Goal: Task Accomplishment & Management: Use online tool/utility

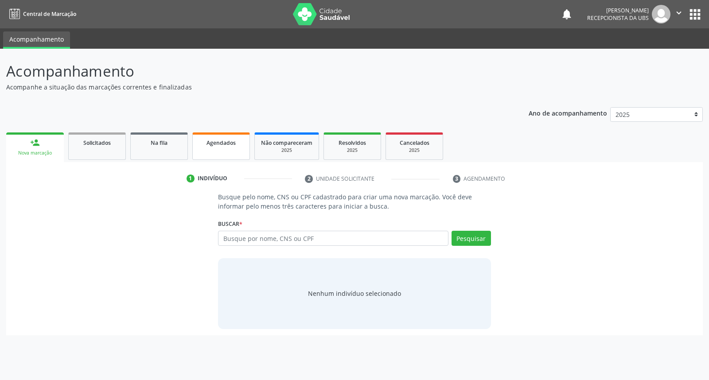
click at [210, 141] on span "Agendados" at bounding box center [220, 143] width 29 height 8
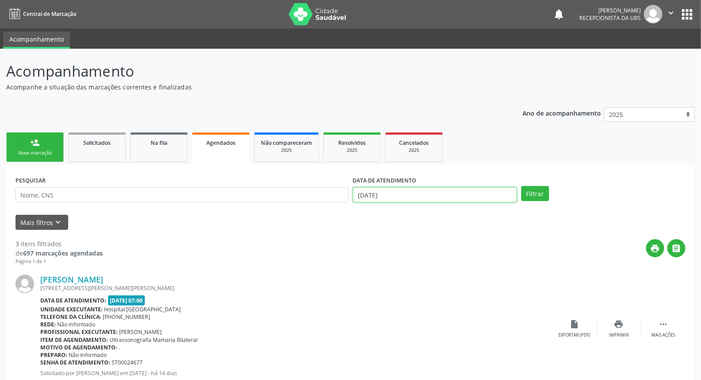
click at [404, 195] on body "Central de Marcação notifications [PERSON_NAME] Recepcionista da UBS  Configur…" at bounding box center [350, 190] width 701 height 380
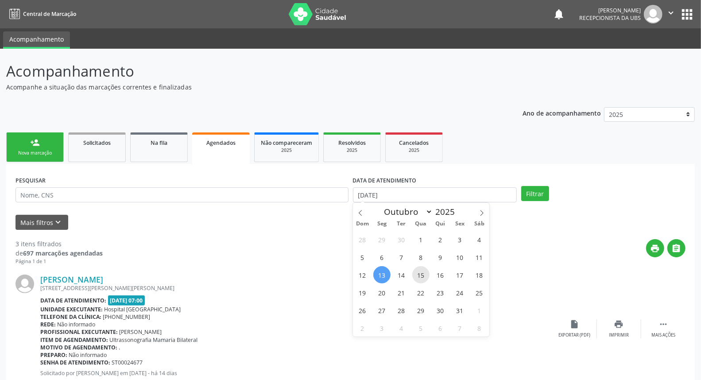
click at [422, 272] on span "15" at bounding box center [420, 274] width 17 height 17
type input "[DATE]"
click at [422, 272] on span "15" at bounding box center [420, 274] width 17 height 17
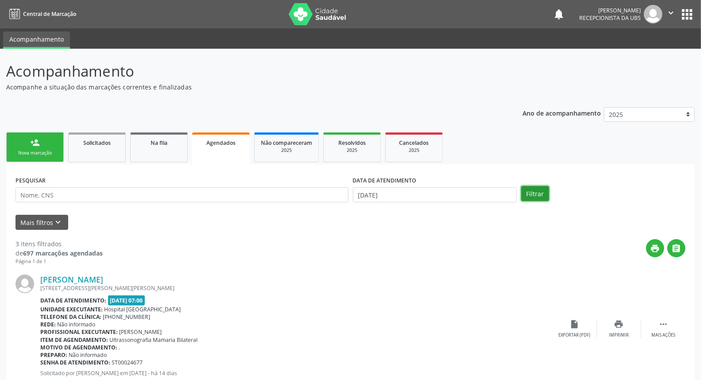
click at [541, 198] on button "Filtrar" at bounding box center [535, 193] width 28 height 15
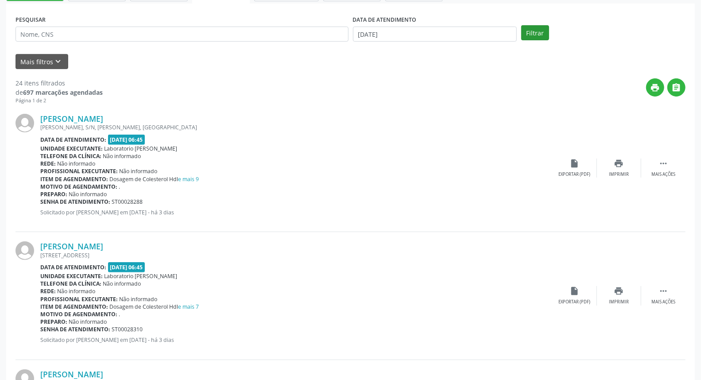
scroll to position [147, 0]
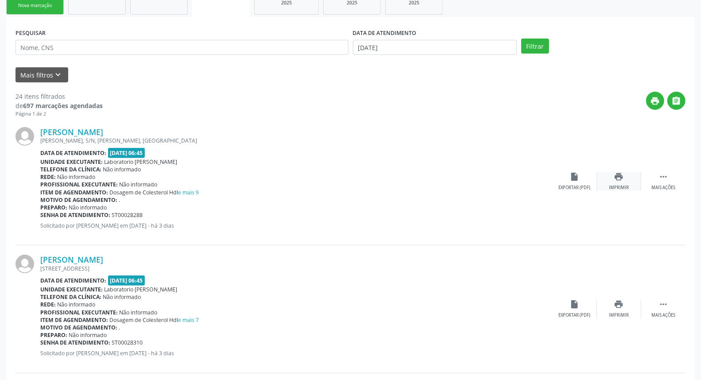
click at [621, 185] on div "Imprimir" at bounding box center [619, 188] width 20 height 6
click at [621, 307] on icon "print" at bounding box center [619, 304] width 10 height 10
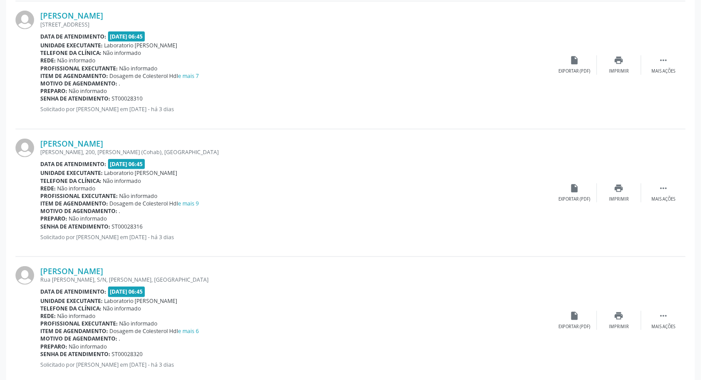
scroll to position [393, 0]
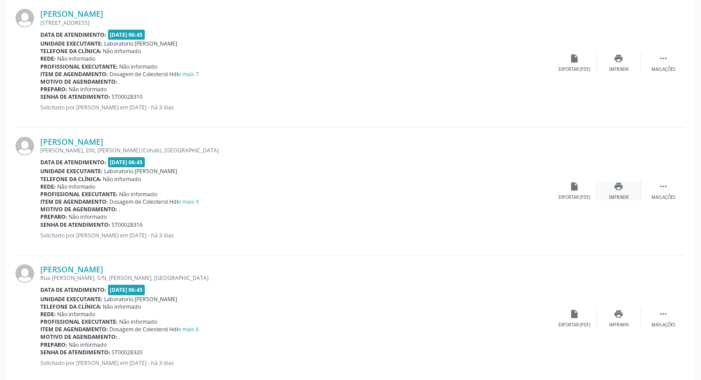
click at [615, 187] on icon "print" at bounding box center [619, 187] width 10 height 10
click at [618, 316] on icon "print" at bounding box center [619, 314] width 10 height 10
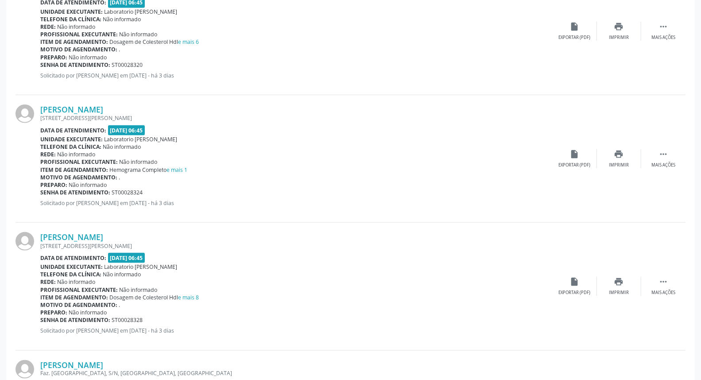
scroll to position [689, 0]
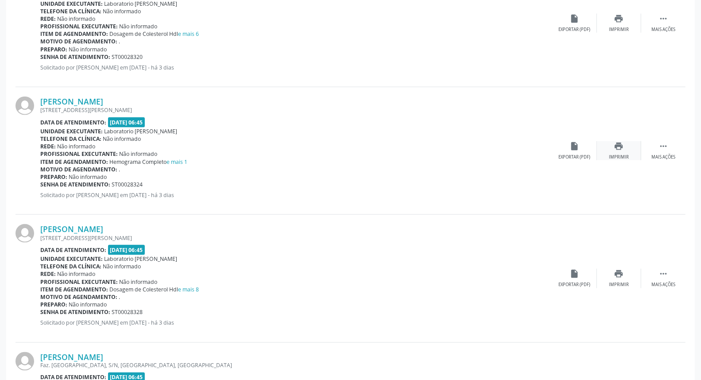
click at [618, 154] on div "Imprimir" at bounding box center [619, 157] width 20 height 6
click at [626, 282] on div "Imprimir" at bounding box center [619, 285] width 20 height 6
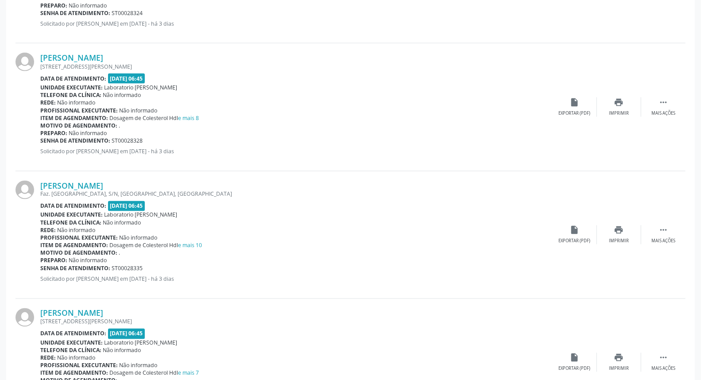
scroll to position [886, 0]
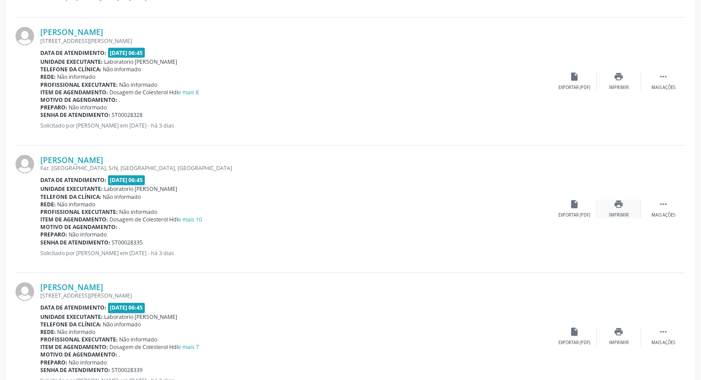
click at [619, 206] on icon "print" at bounding box center [619, 205] width 10 height 10
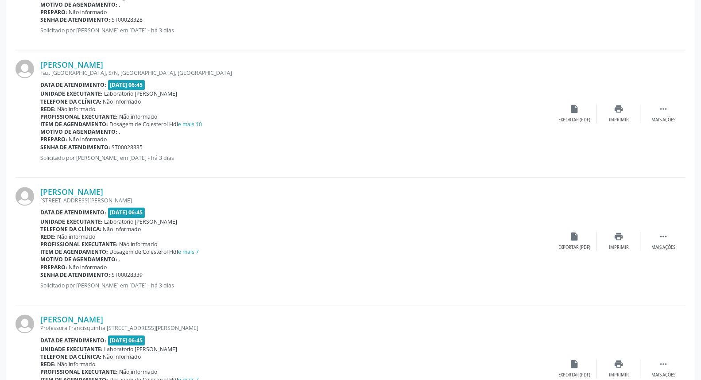
scroll to position [984, 0]
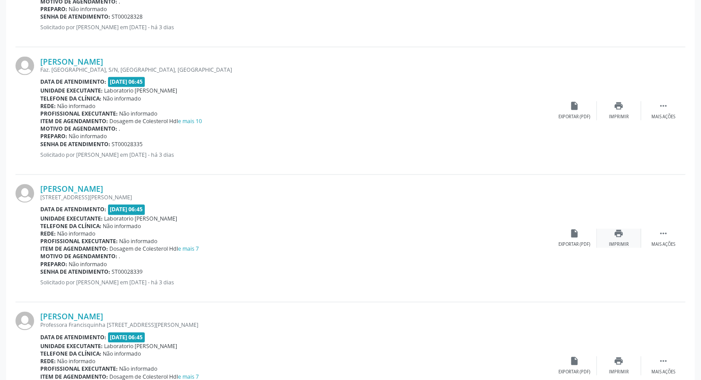
click at [616, 233] on icon "print" at bounding box center [619, 234] width 10 height 10
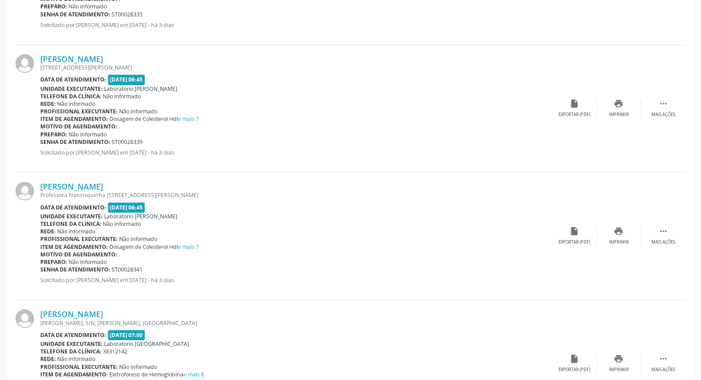
scroll to position [1181, 0]
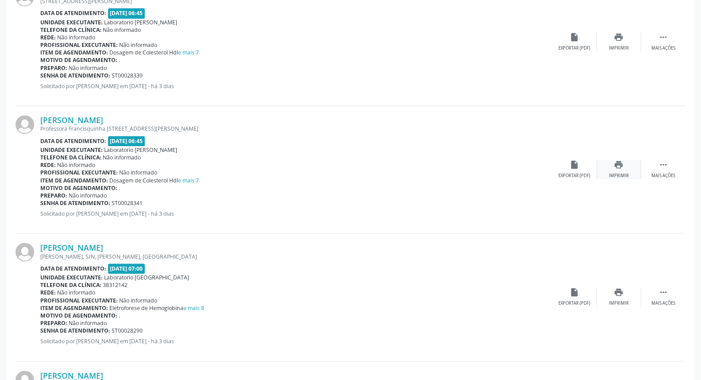
click at [625, 165] on div "print Imprimir" at bounding box center [619, 169] width 44 height 19
click at [628, 303] on div "Imprimir" at bounding box center [619, 303] width 20 height 6
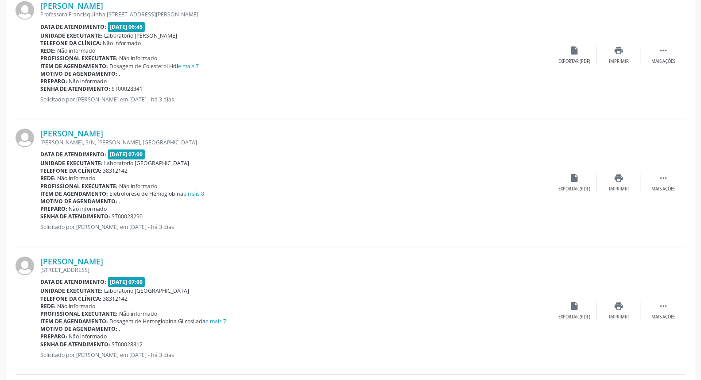
scroll to position [1329, 0]
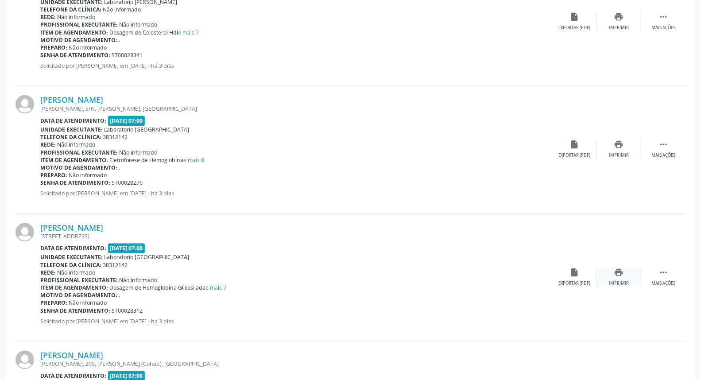
click at [622, 276] on icon "print" at bounding box center [619, 273] width 10 height 10
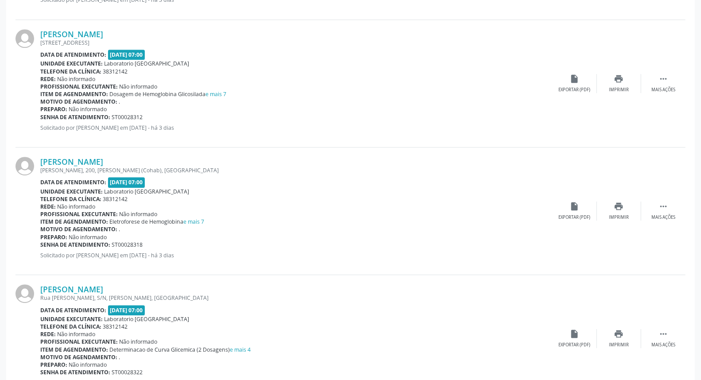
scroll to position [1525, 0]
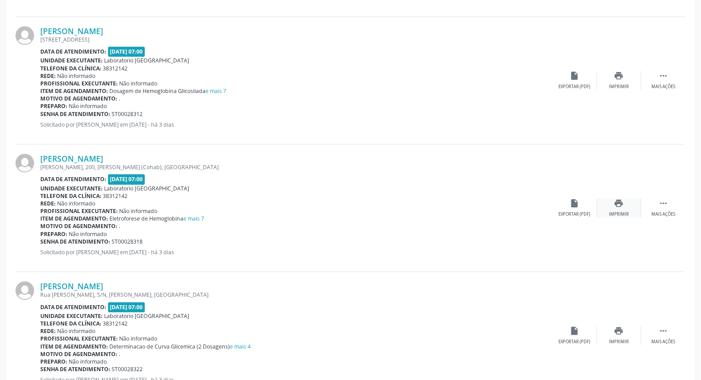
click at [618, 204] on icon "print" at bounding box center [619, 203] width 10 height 10
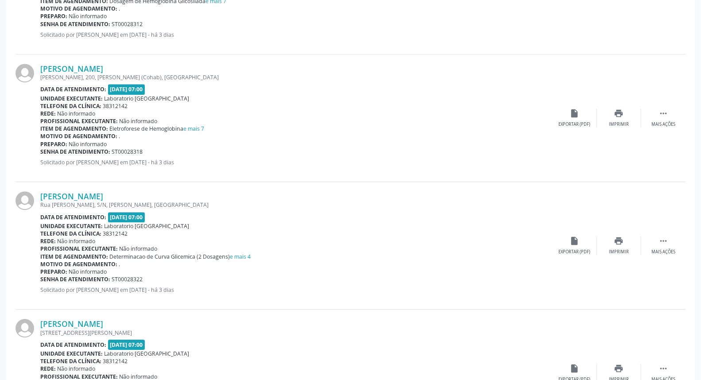
scroll to position [1624, 0]
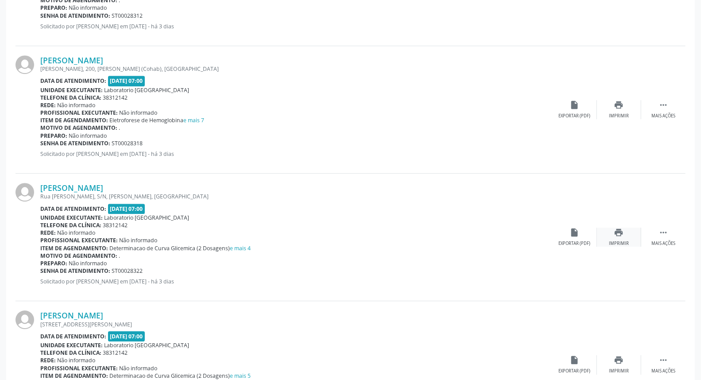
click at [613, 238] on div "print Imprimir" at bounding box center [619, 237] width 44 height 19
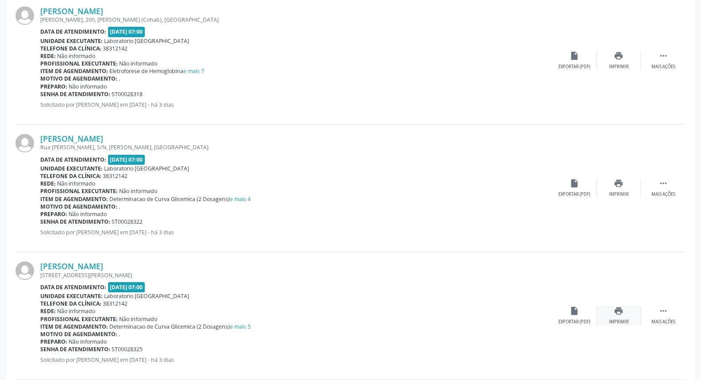
click at [621, 312] on icon "print" at bounding box center [619, 311] width 10 height 10
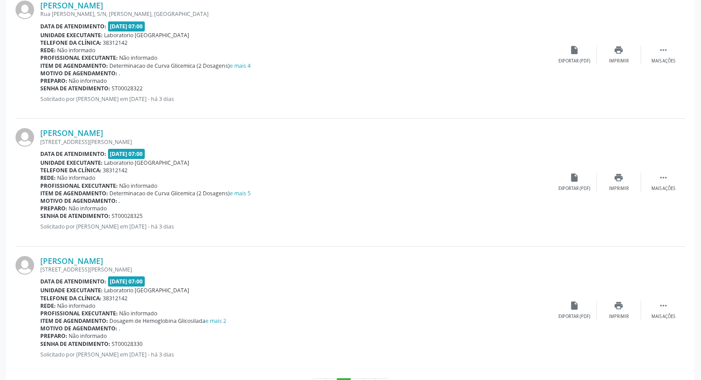
scroll to position [1821, 0]
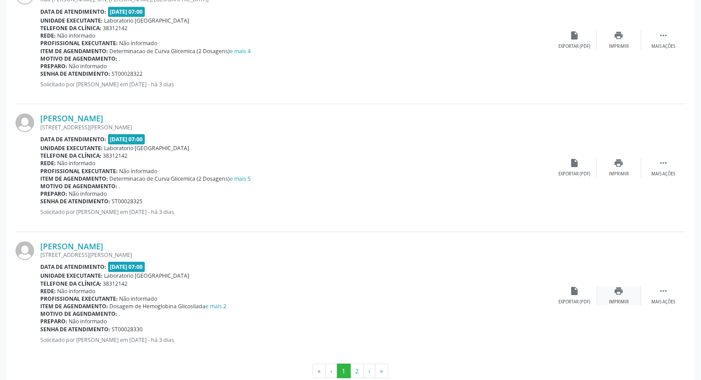
click at [622, 297] on div "print Imprimir" at bounding box center [619, 295] width 44 height 19
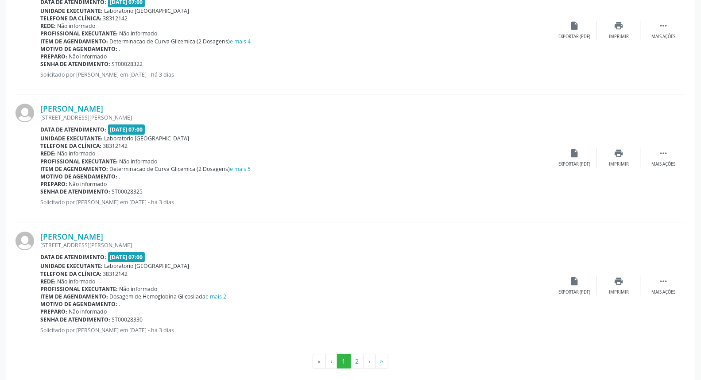
scroll to position [1840, 0]
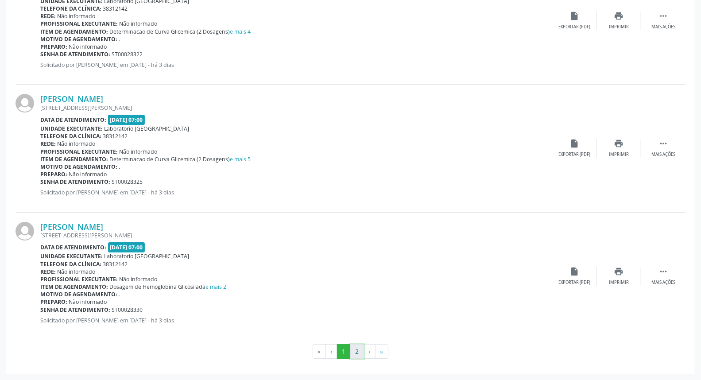
click at [356, 349] on button "2" at bounding box center [357, 351] width 14 height 15
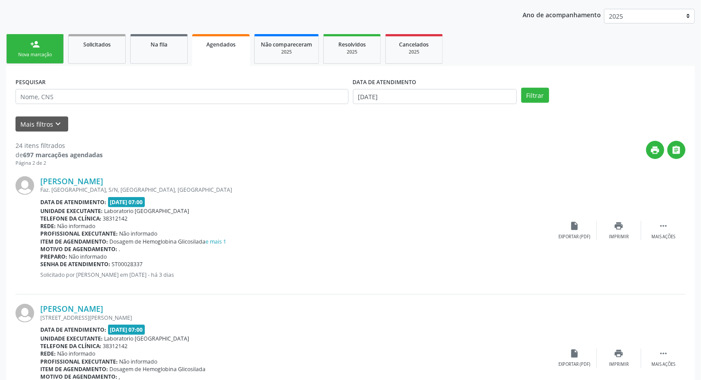
scroll to position [197, 0]
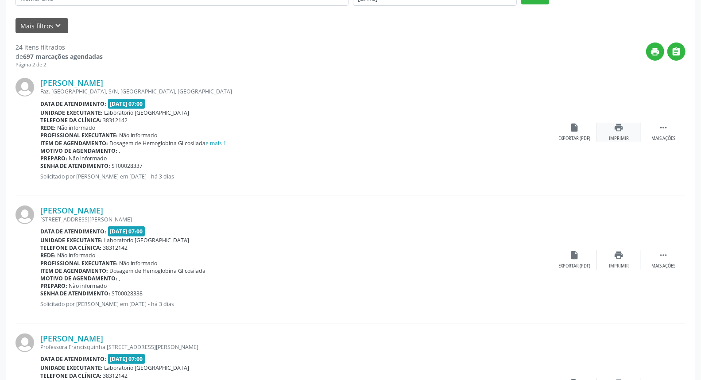
click at [628, 136] on div "Imprimir" at bounding box center [619, 139] width 20 height 6
click at [624, 258] on div "print Imprimir" at bounding box center [619, 259] width 44 height 19
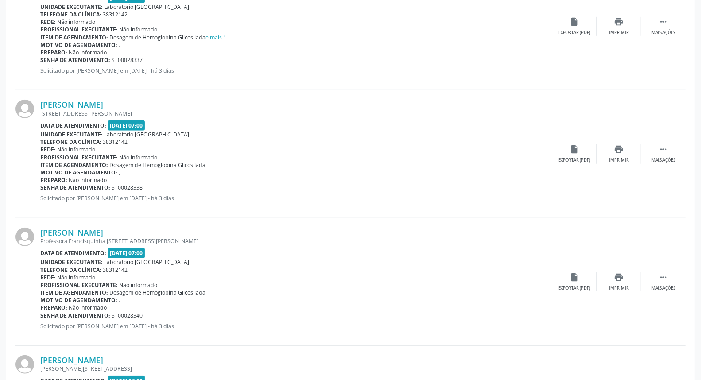
scroll to position [344, 0]
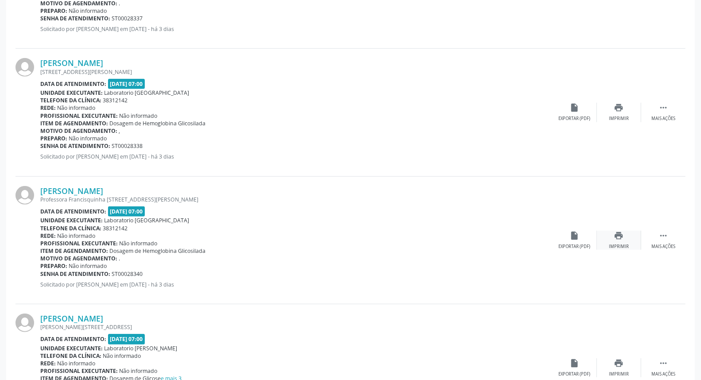
click at [621, 237] on icon "print" at bounding box center [619, 236] width 10 height 10
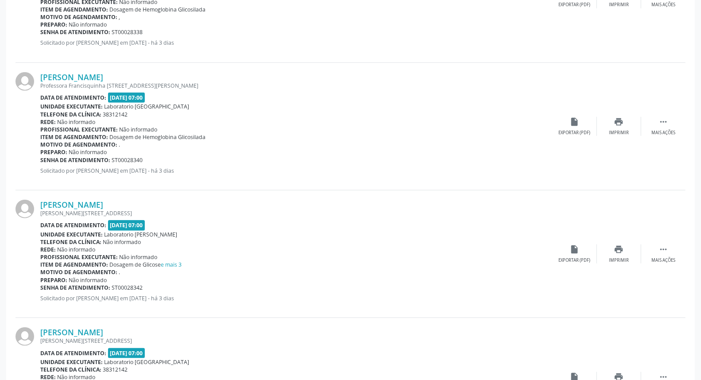
scroll to position [492, 0]
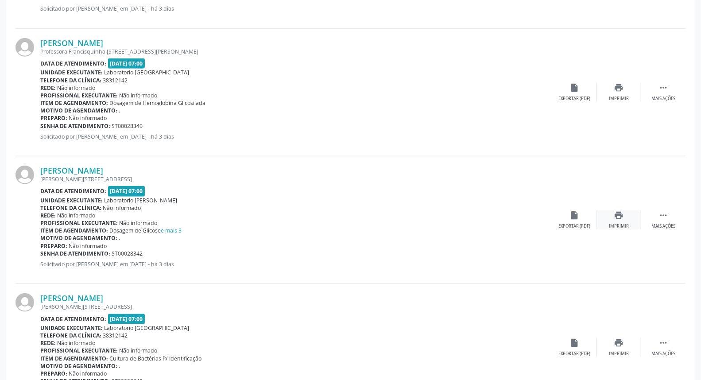
click at [618, 223] on div "Imprimir" at bounding box center [619, 226] width 20 height 6
click at [625, 350] on div "print Imprimir" at bounding box center [619, 347] width 44 height 19
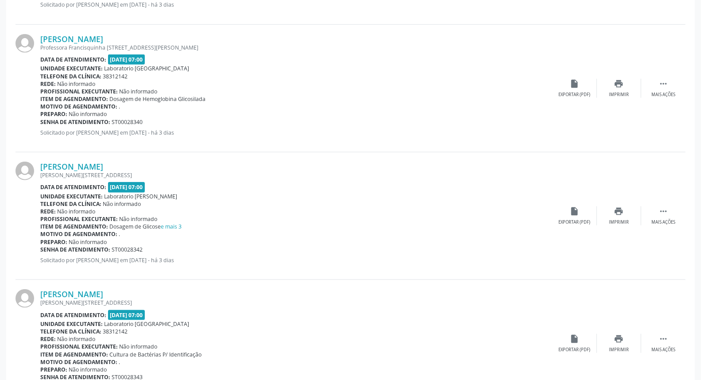
scroll to position [484, 0]
